Goal: Task Accomplishment & Management: Manage account settings

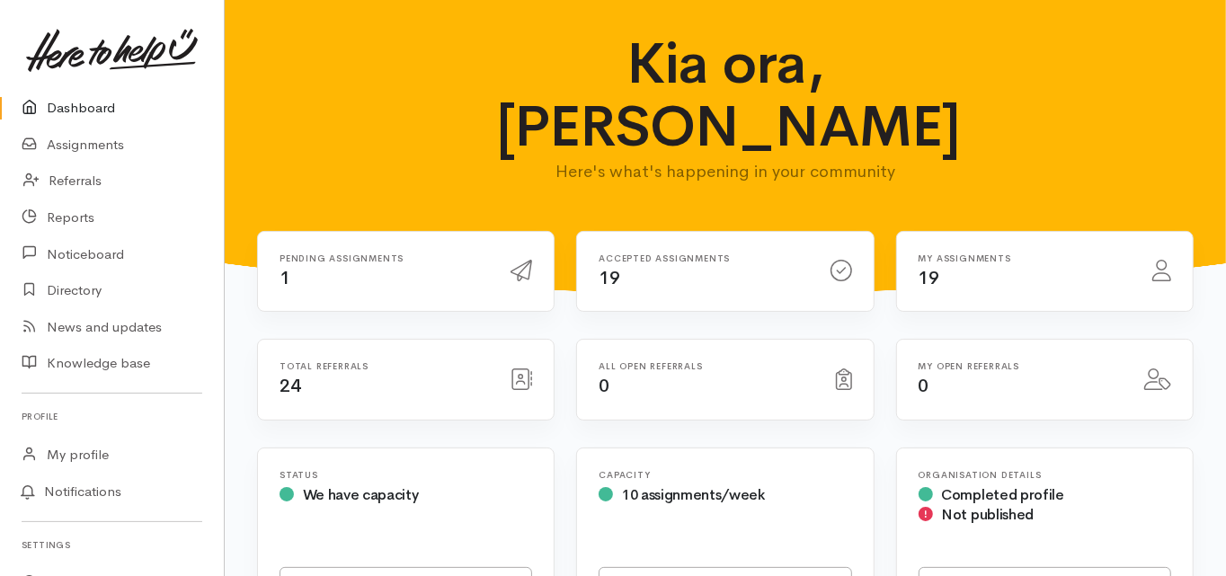
click at [81, 103] on link "Dashboard" at bounding box center [112, 108] width 224 height 37
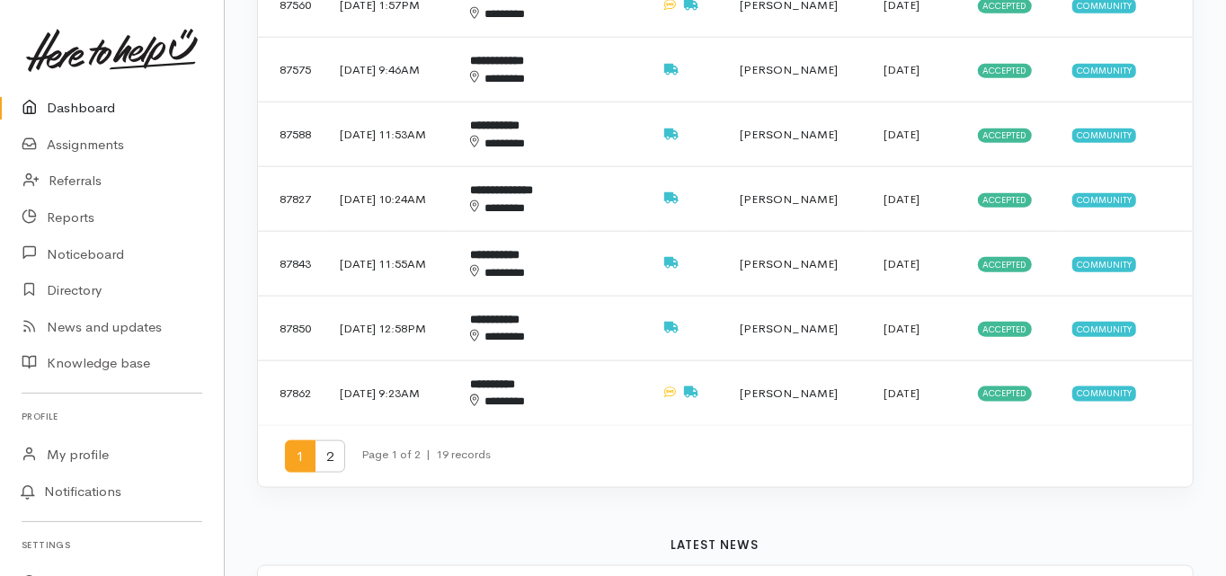
scroll to position [1294, 0]
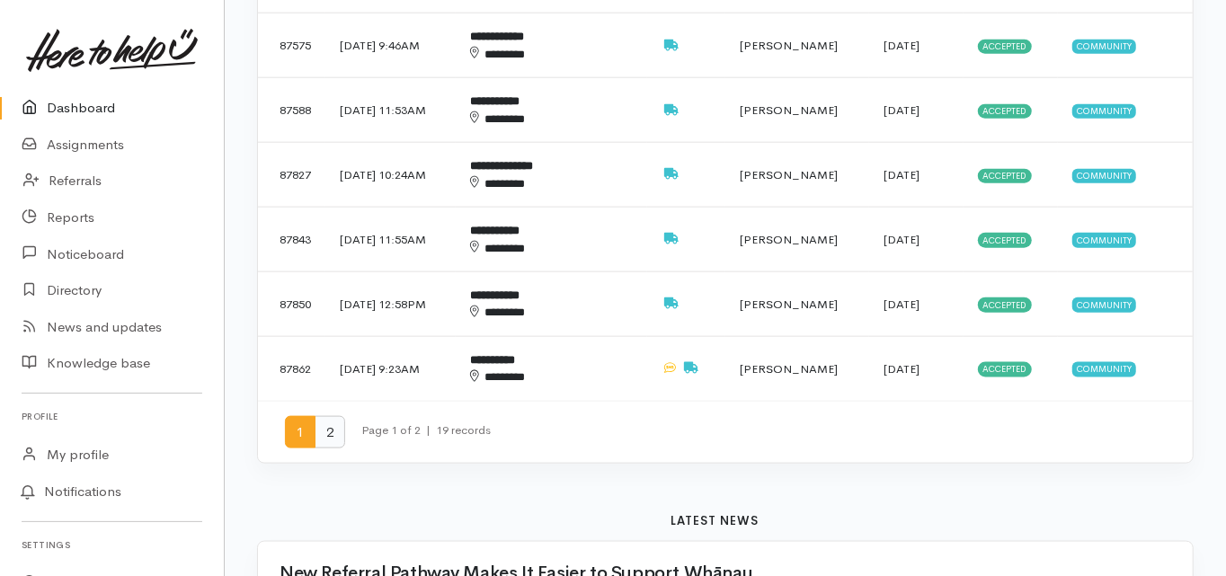
click at [325, 416] on span "2" at bounding box center [329, 432] width 31 height 33
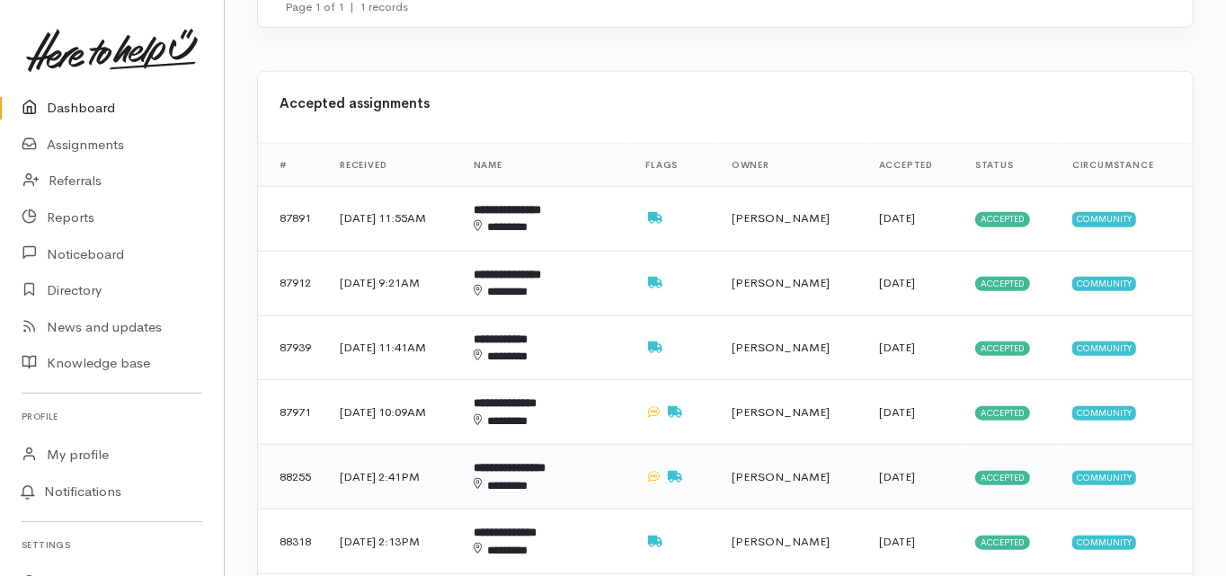
scroll to position [863, 0]
click at [541, 204] on b "**********" at bounding box center [507, 210] width 67 height 12
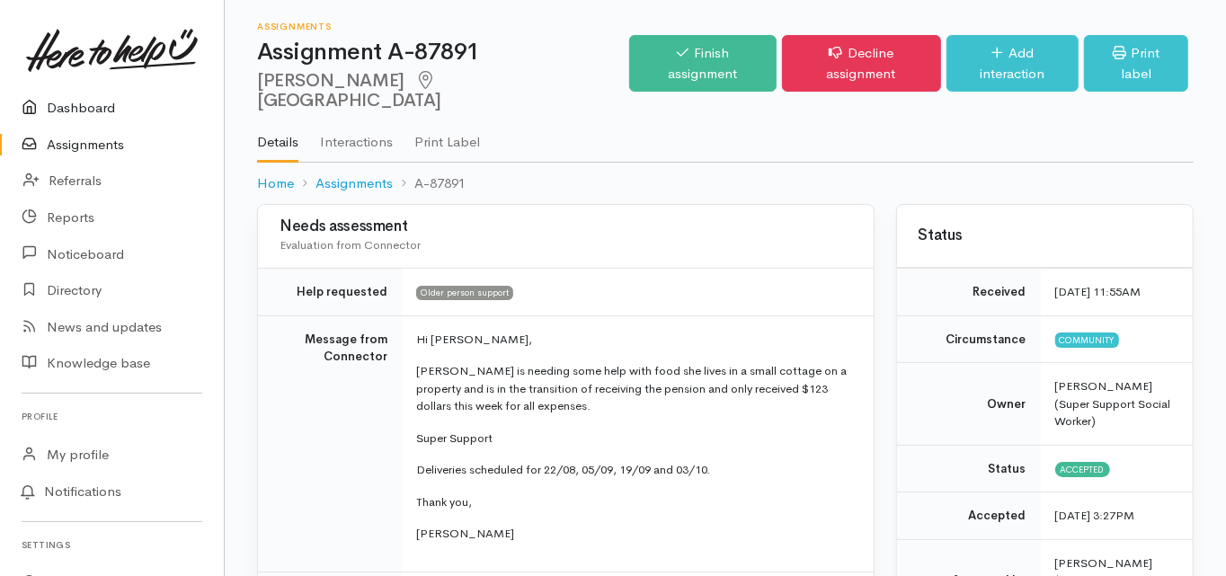
click at [96, 102] on link "Dashboard" at bounding box center [112, 108] width 224 height 37
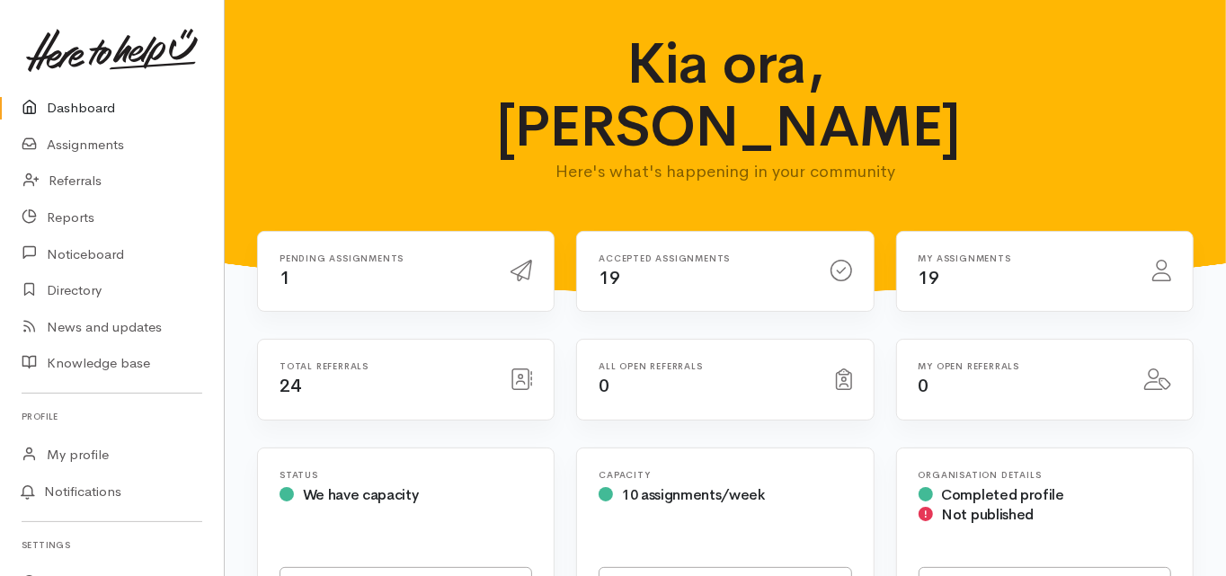
click at [105, 104] on link "Dashboard" at bounding box center [112, 108] width 224 height 37
click at [91, 100] on link "Dashboard" at bounding box center [112, 108] width 224 height 37
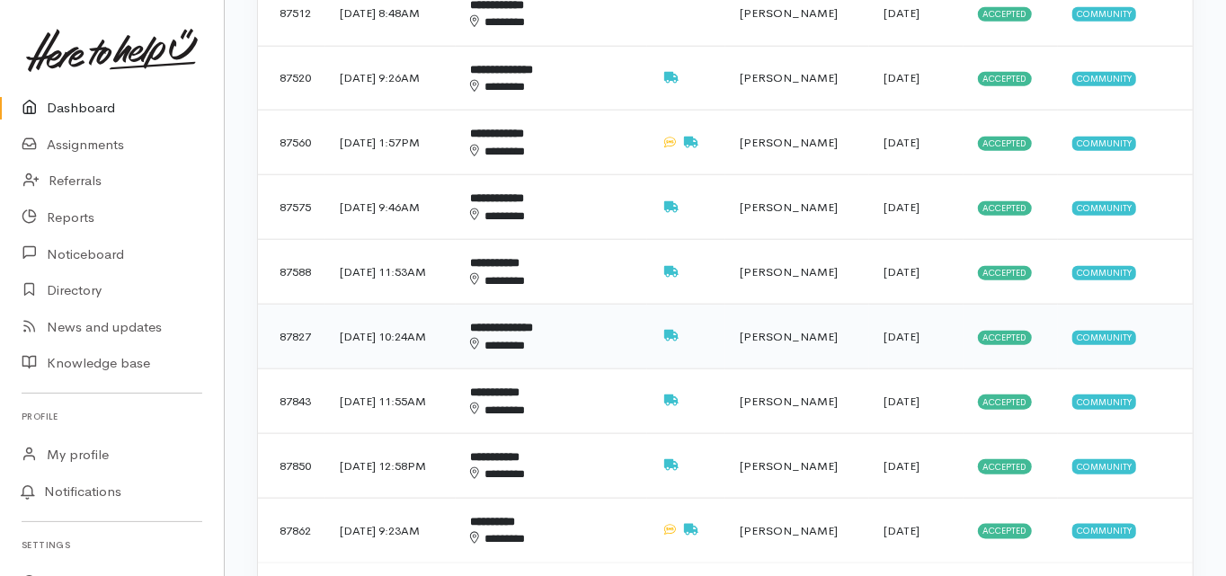
scroll to position [1150, 0]
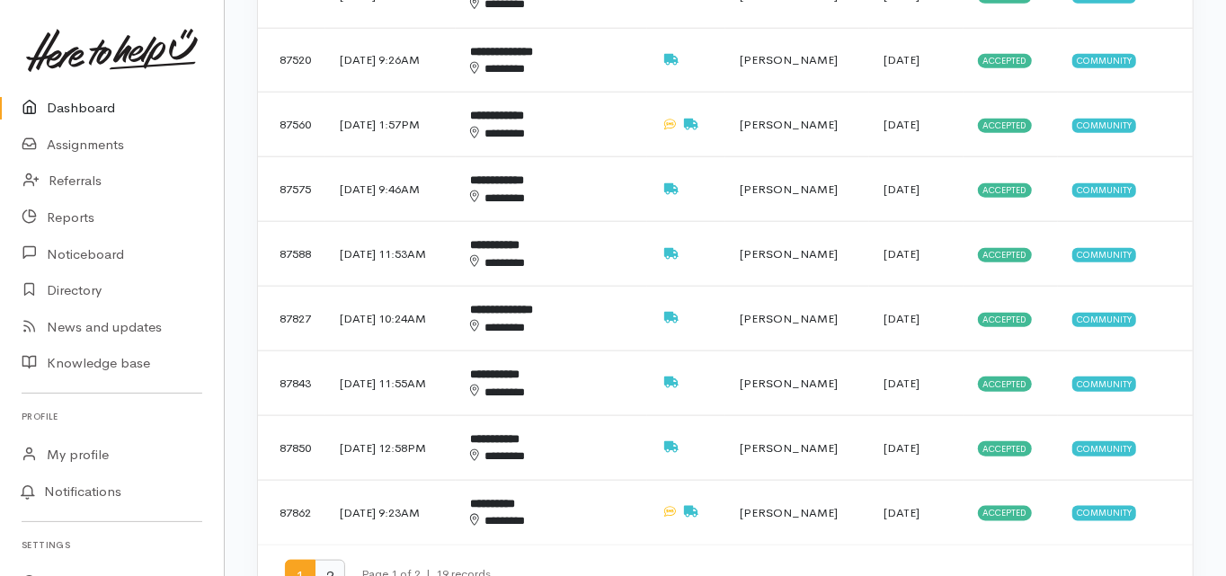
click at [328, 560] on span "2" at bounding box center [329, 576] width 31 height 33
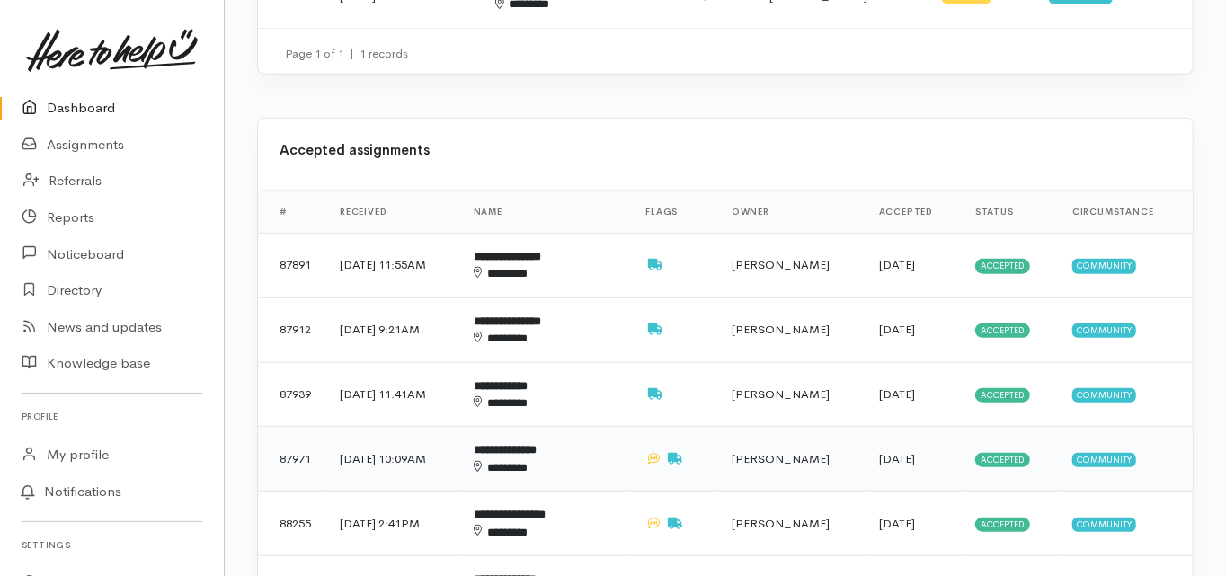
scroll to position [791, 0]
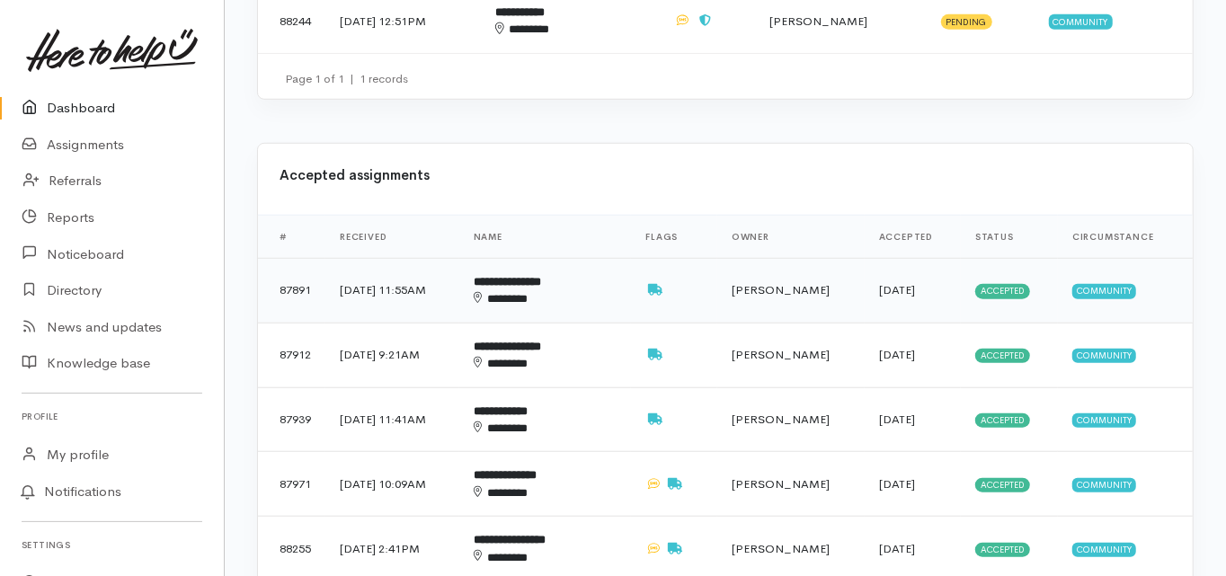
click at [541, 276] on b "**********" at bounding box center [507, 282] width 67 height 12
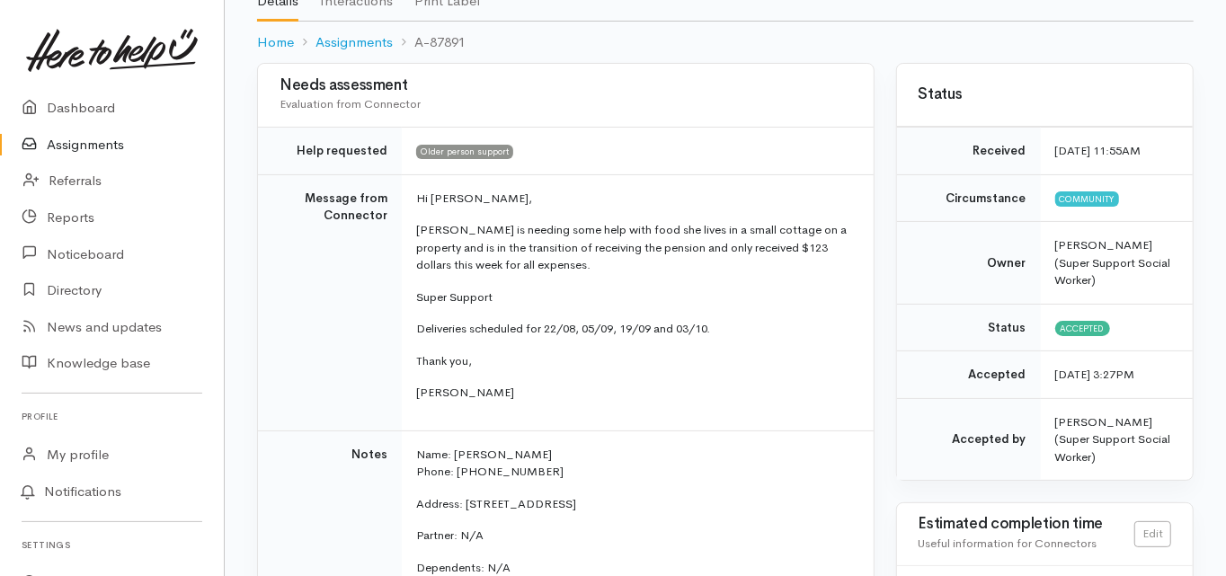
scroll to position [144, 0]
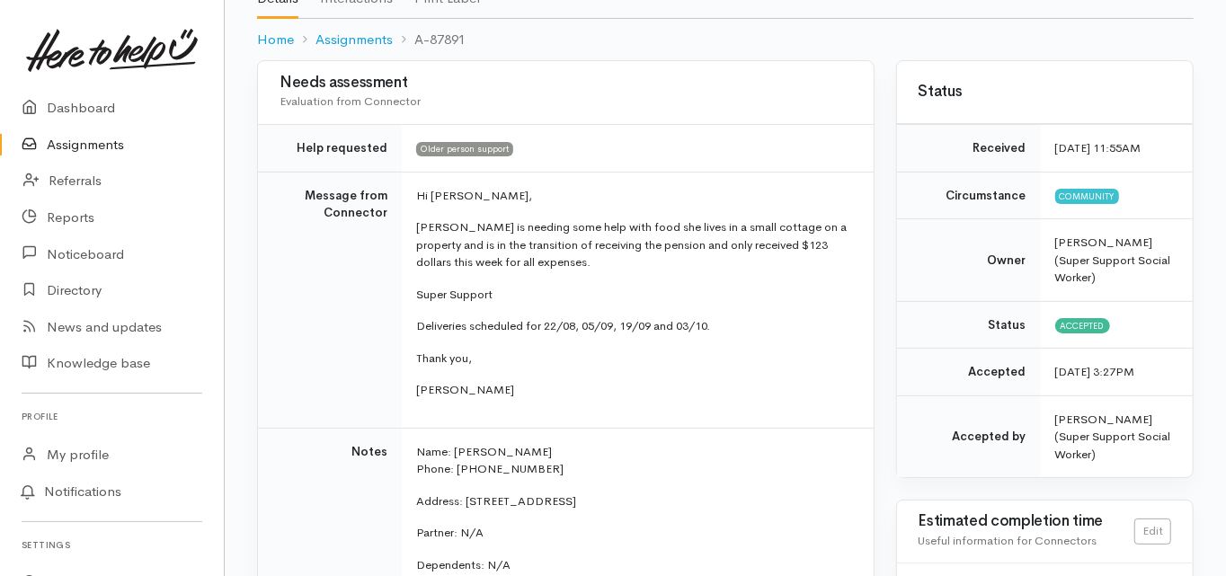
click at [309, 314] on td "Message from Connector" at bounding box center [330, 300] width 144 height 256
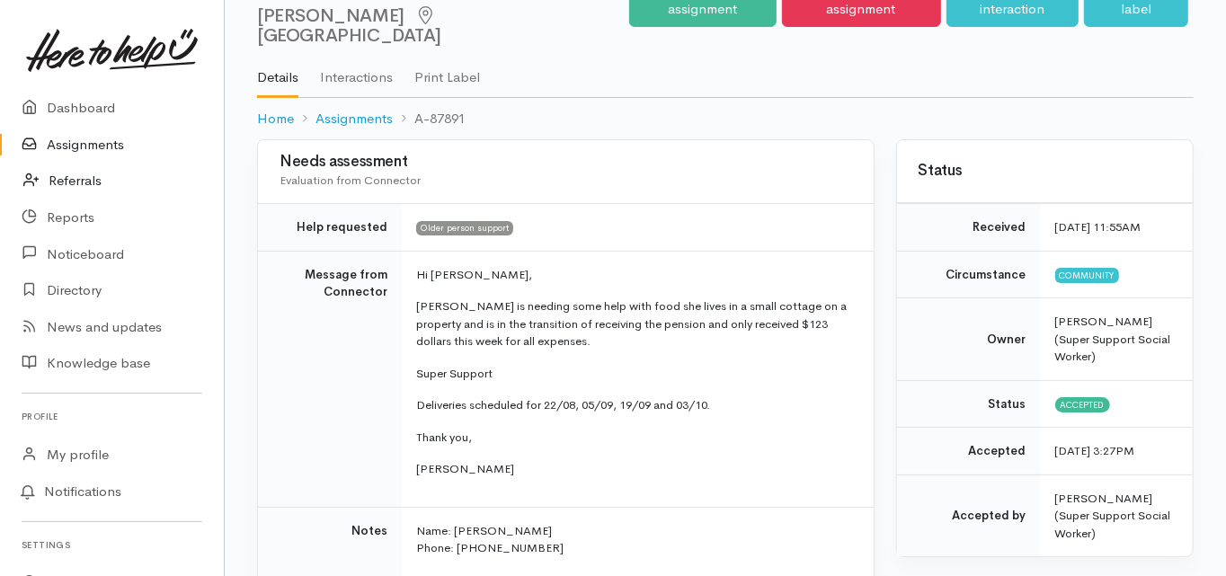
scroll to position [0, 0]
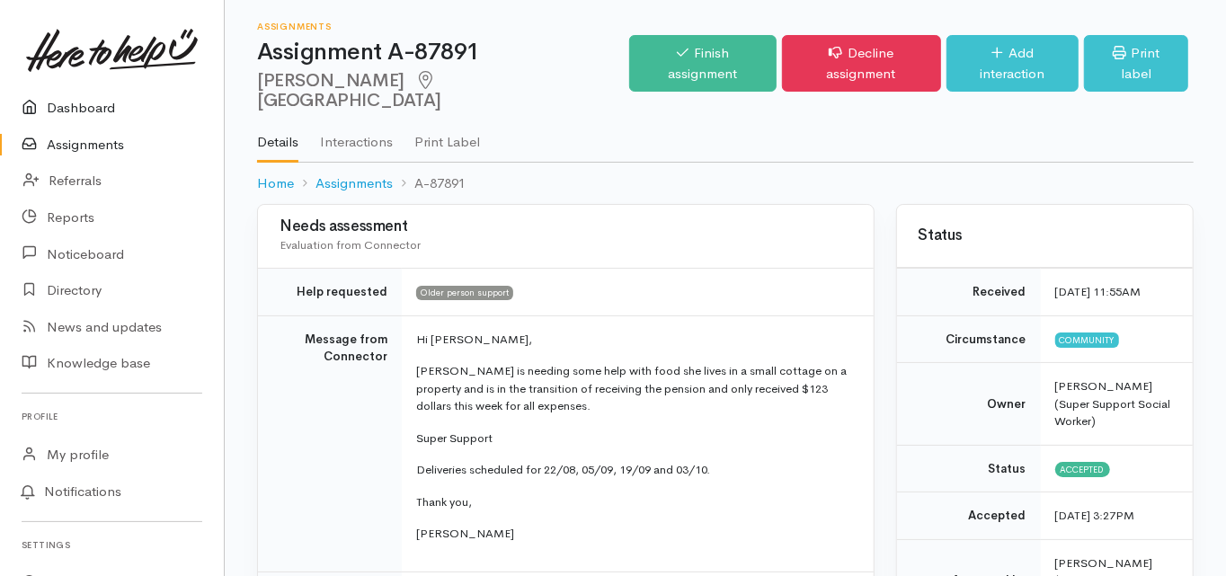
click at [85, 109] on link "Dashboard" at bounding box center [112, 108] width 224 height 37
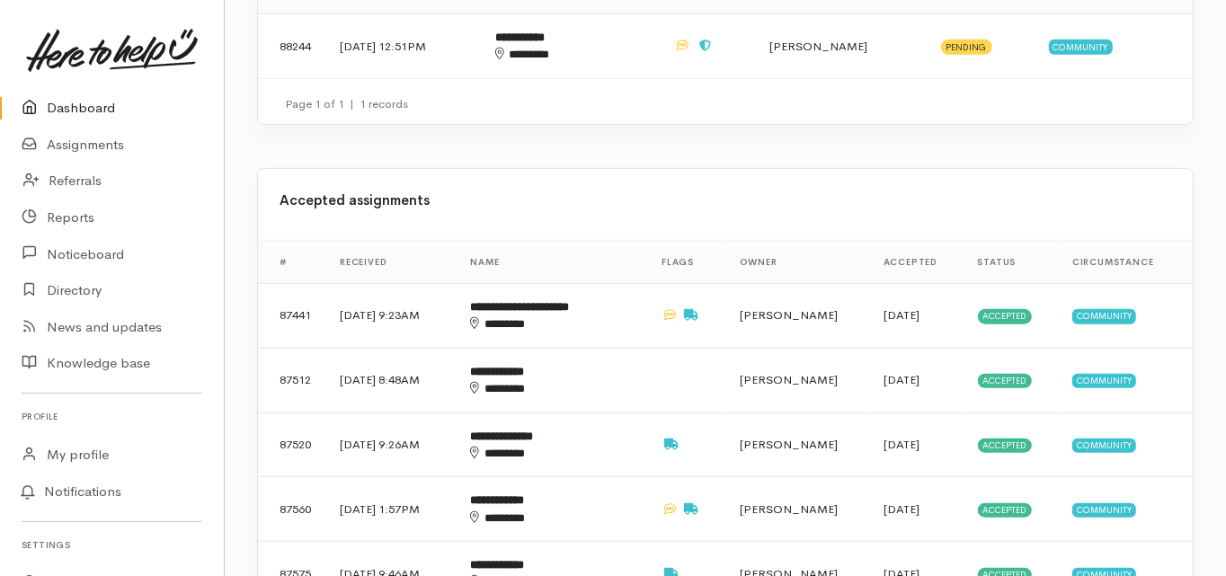
scroll to position [791, 0]
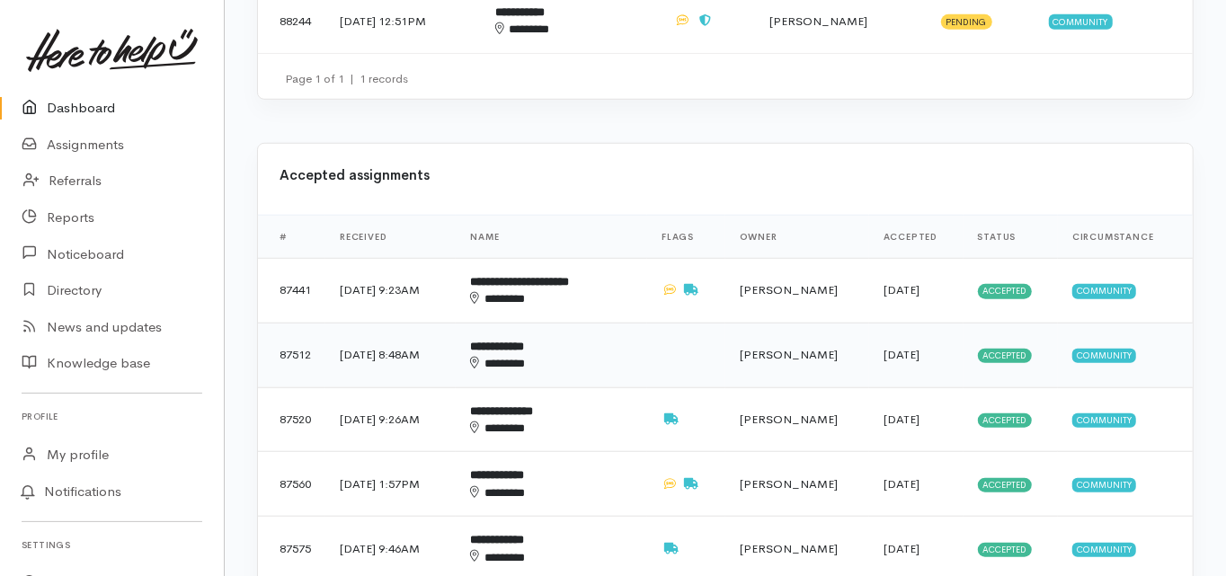
click at [524, 341] on b "**********" at bounding box center [497, 347] width 54 height 12
